Goal: Book appointment/travel/reservation

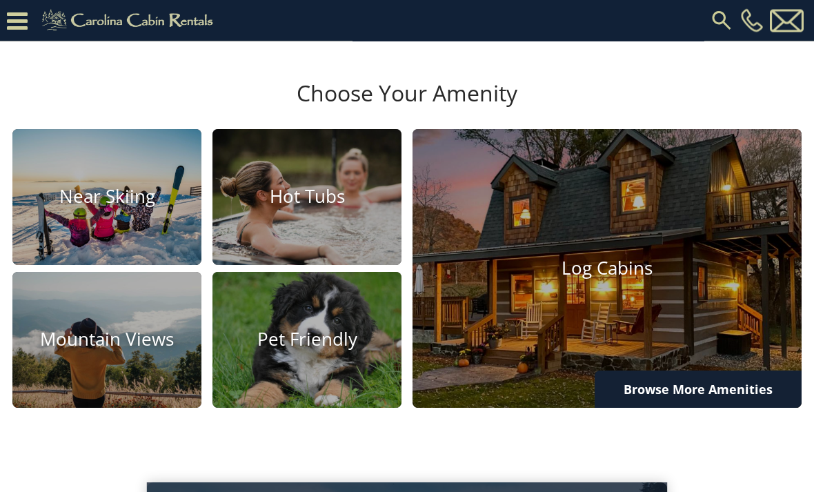
scroll to position [760, 0]
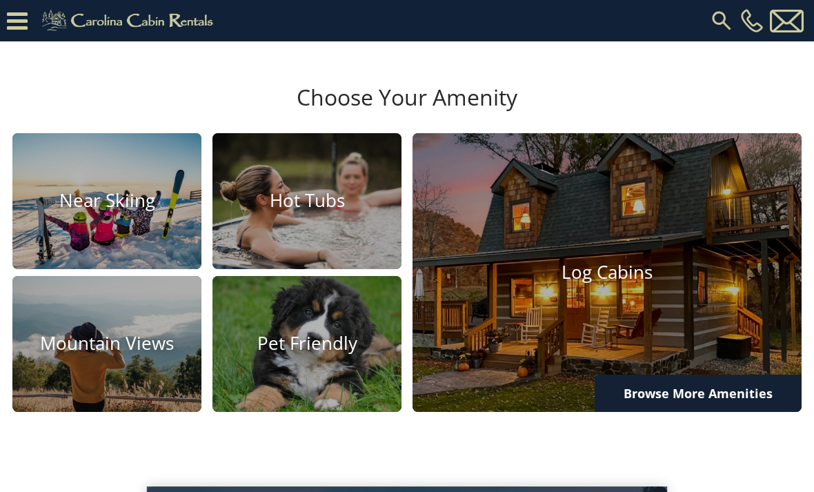
click at [561, 257] on img at bounding box center [606, 272] width 389 height 279
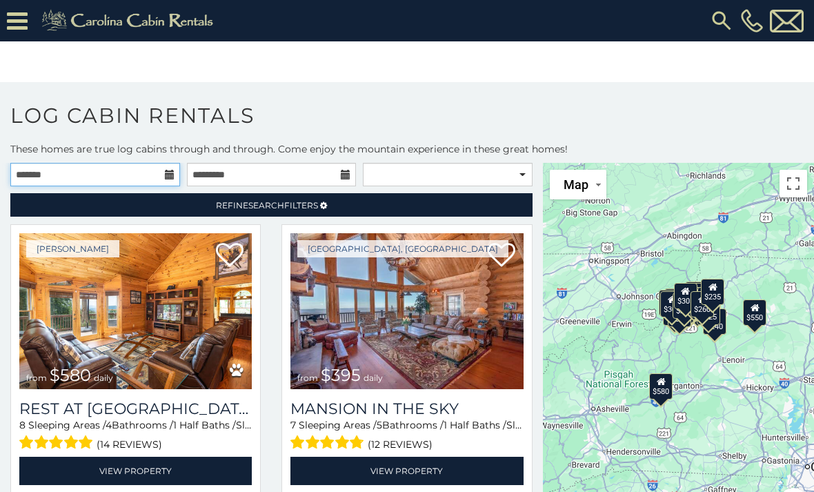
click at [119, 180] on input "text" at bounding box center [95, 174] width 170 height 23
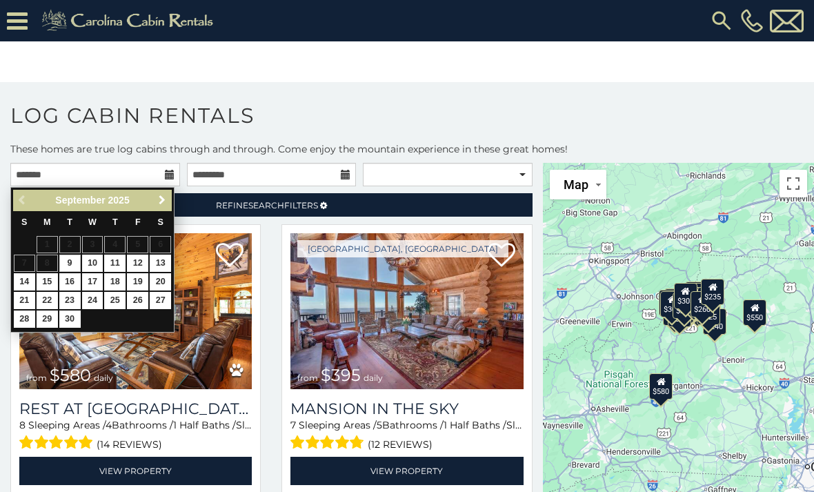
click at [159, 205] on span "Next" at bounding box center [162, 199] width 11 height 11
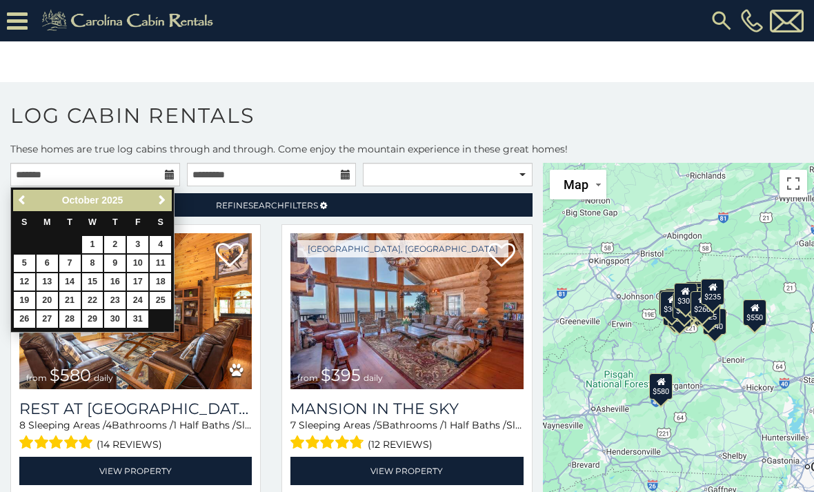
click at [133, 283] on link "17" at bounding box center [137, 281] width 21 height 17
type input "**********"
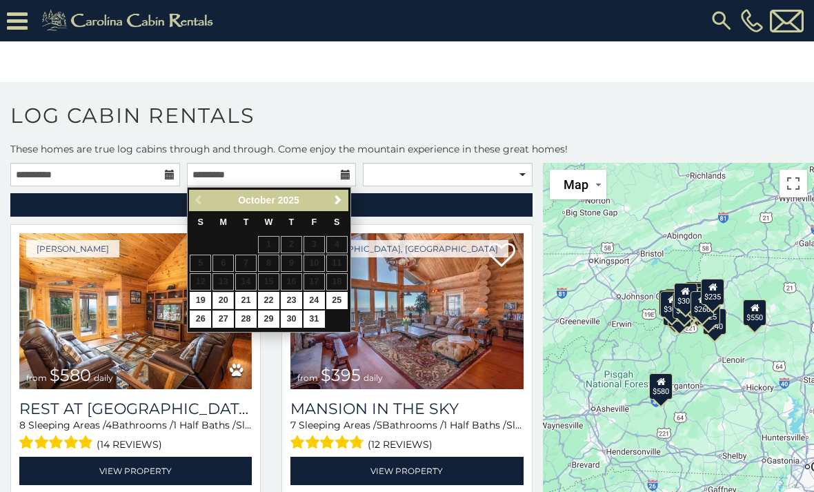
click at [223, 293] on link "20" at bounding box center [222, 300] width 21 height 17
type input "**********"
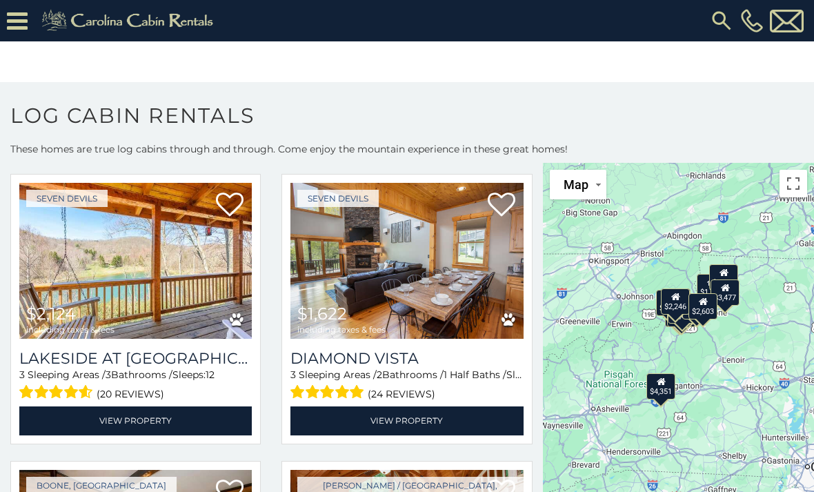
scroll to position [908, 0]
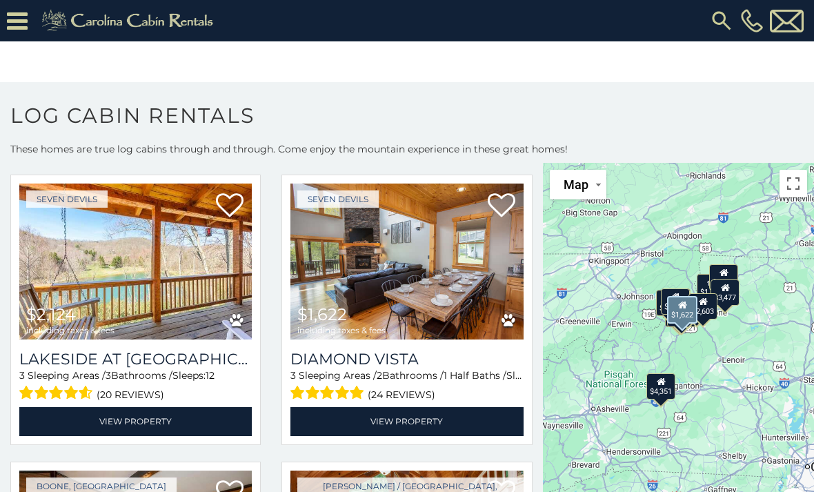
click at [431, 257] on img at bounding box center [406, 261] width 232 height 156
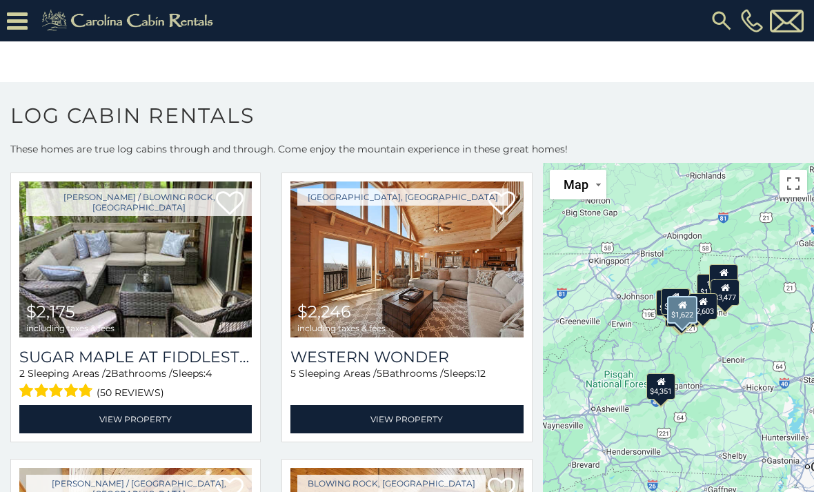
scroll to position [1486, 0]
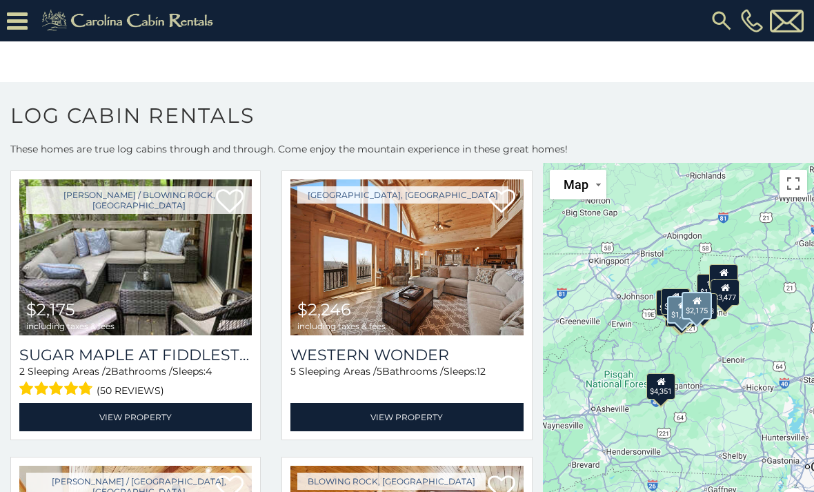
click at [180, 423] on link "View Property" at bounding box center [135, 417] width 232 height 28
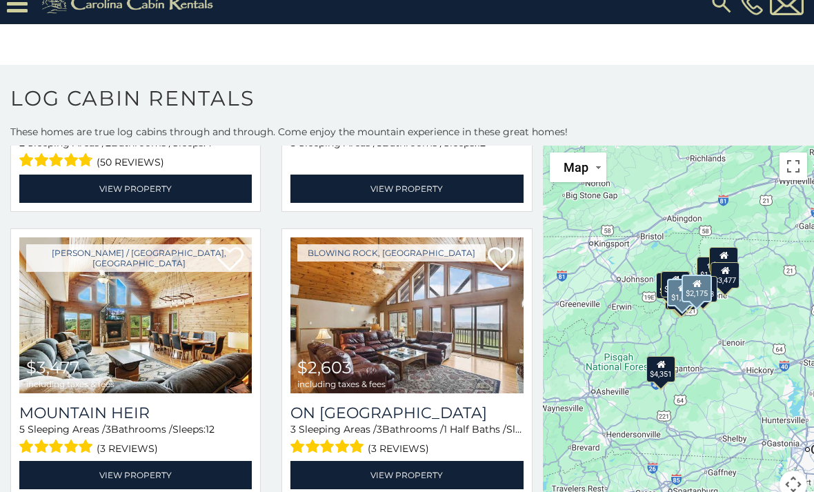
scroll to position [19, 0]
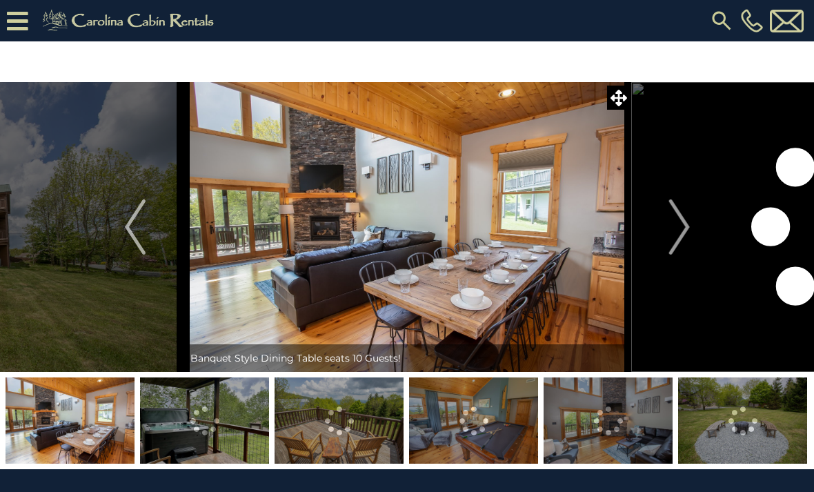
click at [674, 231] on img "Next" at bounding box center [678, 226] width 21 height 55
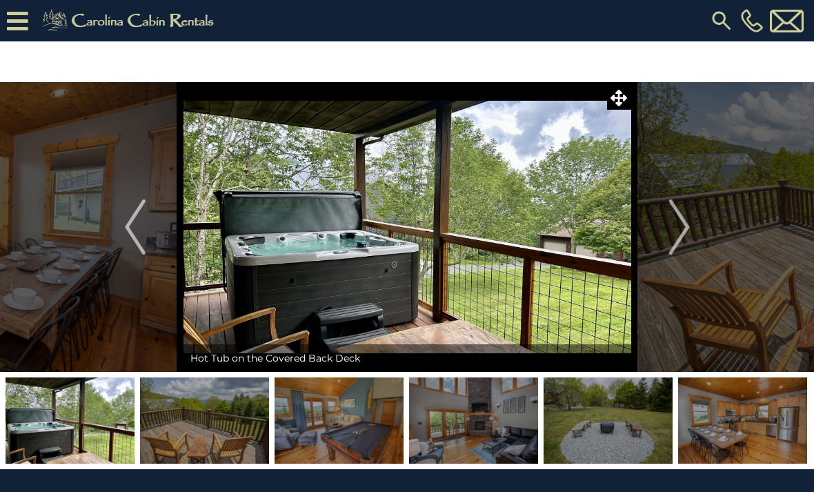
click at [670, 228] on img "Next" at bounding box center [678, 226] width 21 height 55
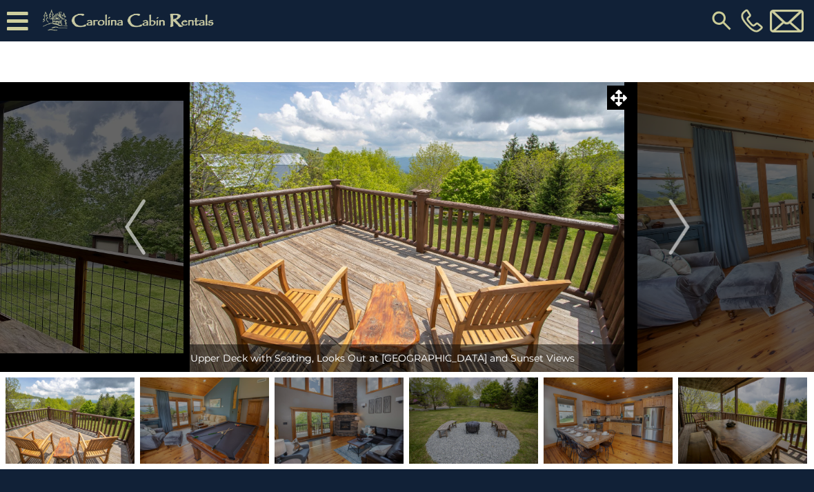
click at [659, 230] on button "Next" at bounding box center [679, 227] width 97 height 290
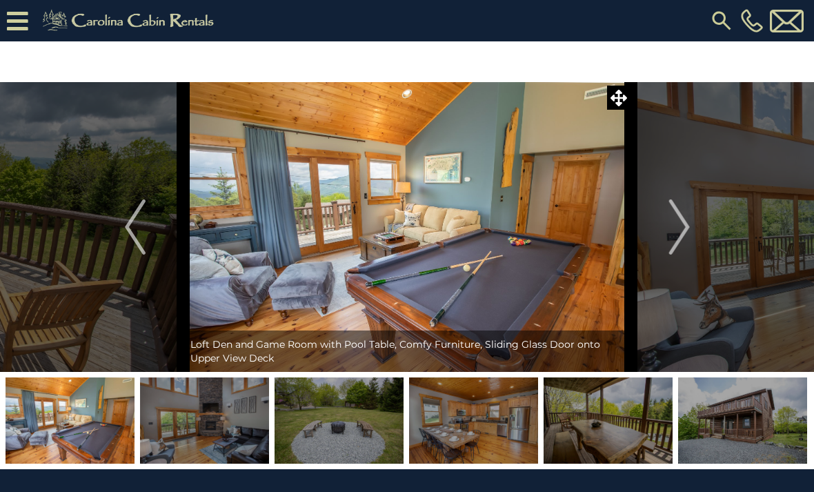
click at [678, 229] on img "Next" at bounding box center [678, 226] width 21 height 55
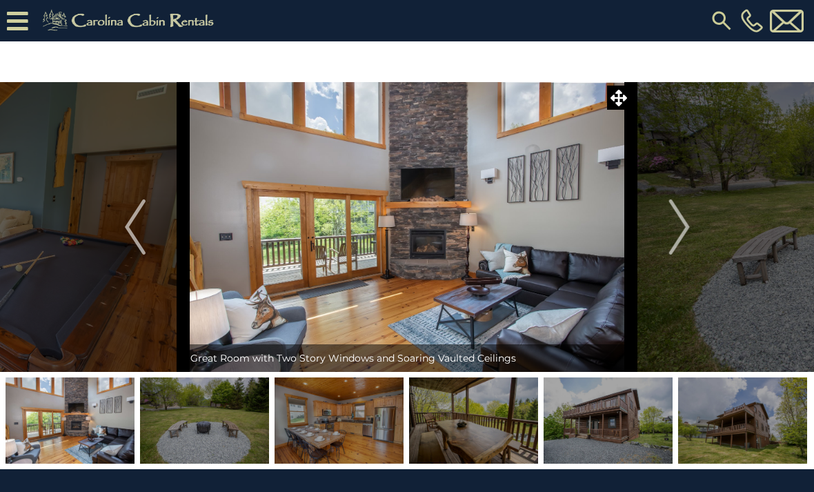
click at [670, 231] on img "Next" at bounding box center [678, 226] width 21 height 55
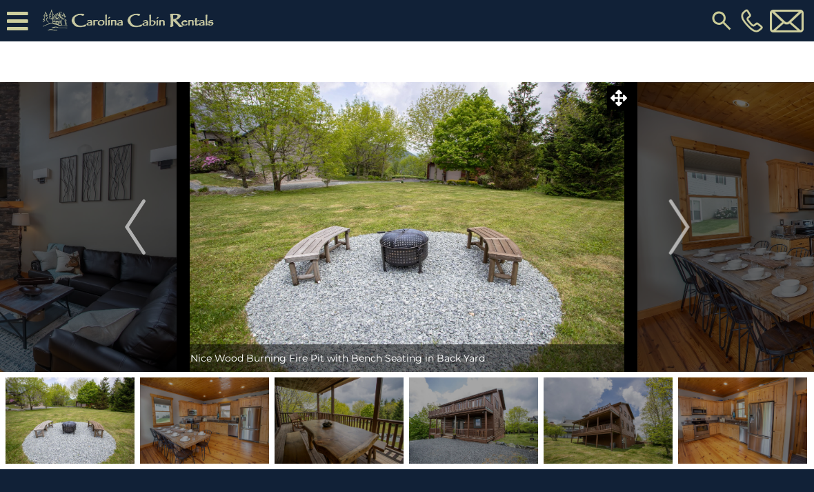
click at [681, 237] on img "Next" at bounding box center [678, 226] width 21 height 55
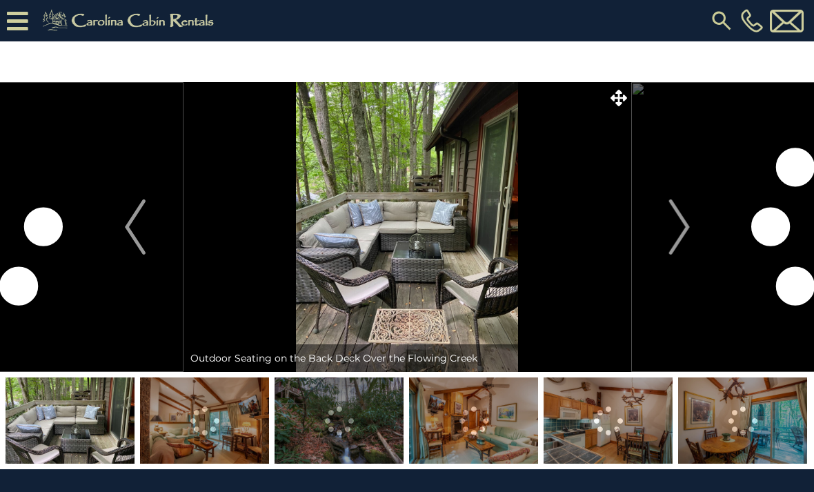
click at [671, 235] on img "Next" at bounding box center [678, 226] width 21 height 55
